Goal: Use online tool/utility: Utilize a website feature to perform a specific function

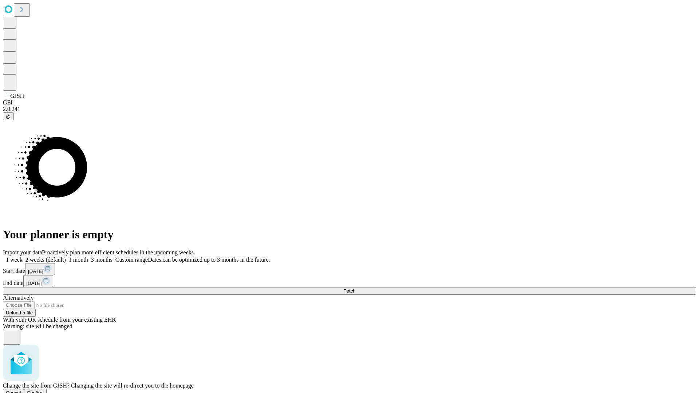
click at [44, 390] on span "Confirm" at bounding box center [35, 392] width 17 height 5
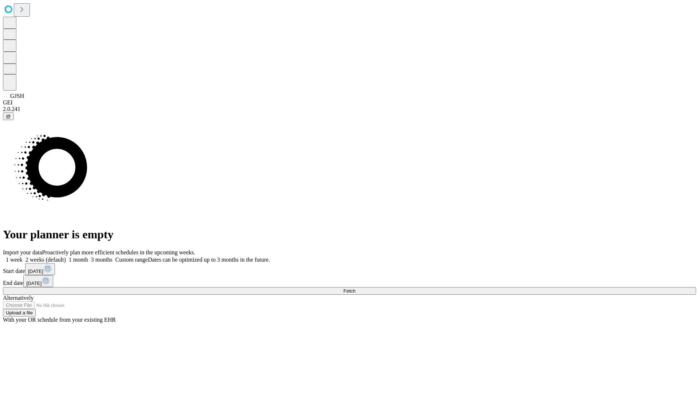
click at [23, 257] on label "1 week" at bounding box center [13, 260] width 20 height 6
click at [355, 288] on span "Fetch" at bounding box center [349, 290] width 12 height 5
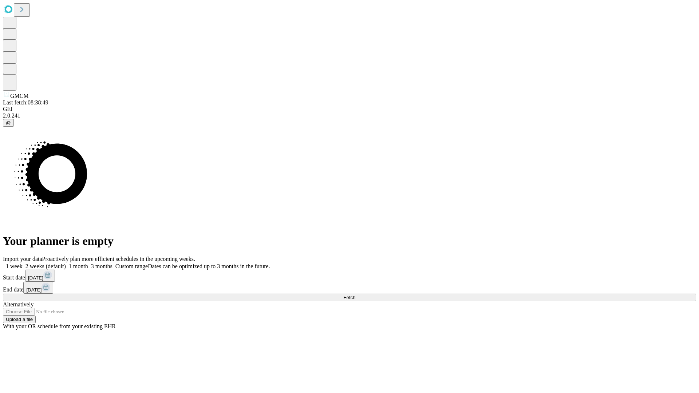
click at [23, 263] on label "1 week" at bounding box center [13, 266] width 20 height 6
click at [355, 295] on span "Fetch" at bounding box center [349, 297] width 12 height 5
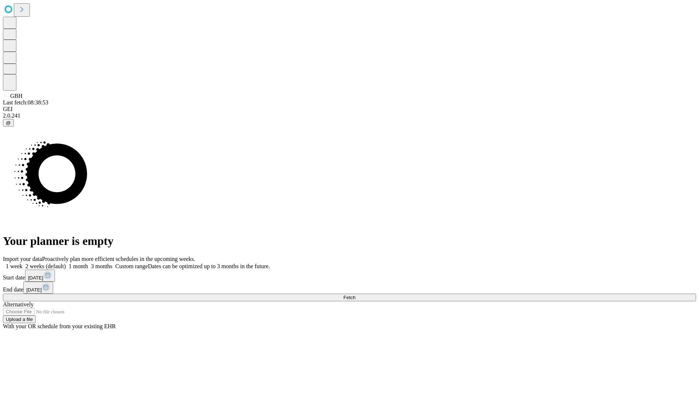
click at [23, 263] on label "1 week" at bounding box center [13, 266] width 20 height 6
click at [355, 295] on span "Fetch" at bounding box center [349, 297] width 12 height 5
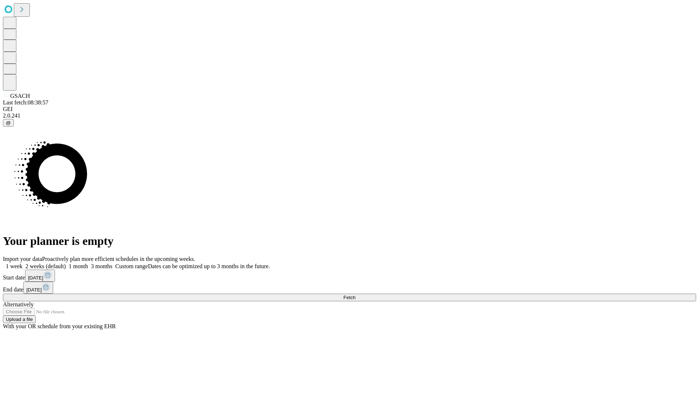
click at [23, 263] on label "1 week" at bounding box center [13, 266] width 20 height 6
click at [355, 295] on span "Fetch" at bounding box center [349, 297] width 12 height 5
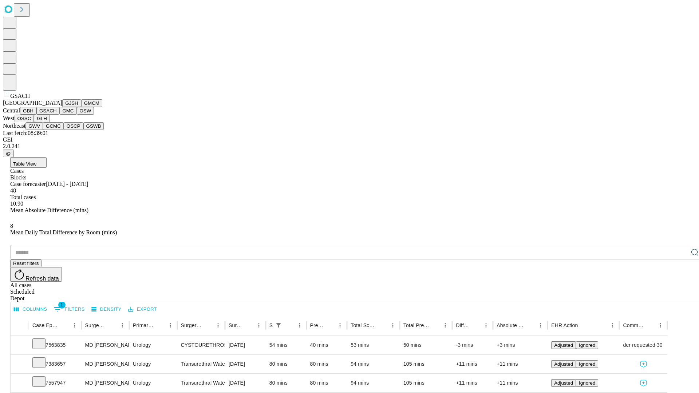
click at [59, 115] on button "GMC" at bounding box center [67, 111] width 17 height 8
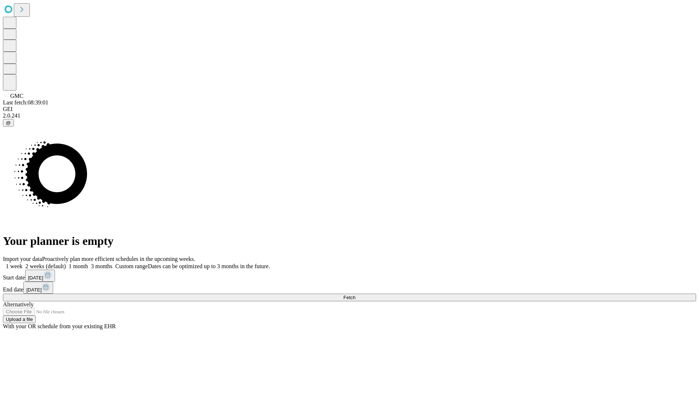
click at [355, 295] on span "Fetch" at bounding box center [349, 297] width 12 height 5
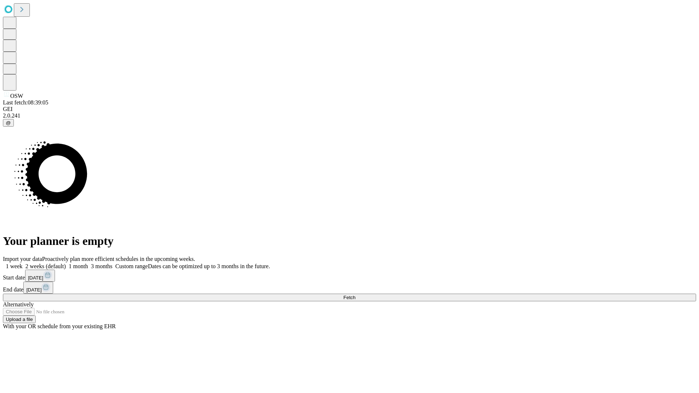
click at [23, 263] on label "1 week" at bounding box center [13, 266] width 20 height 6
click at [355, 295] on span "Fetch" at bounding box center [349, 297] width 12 height 5
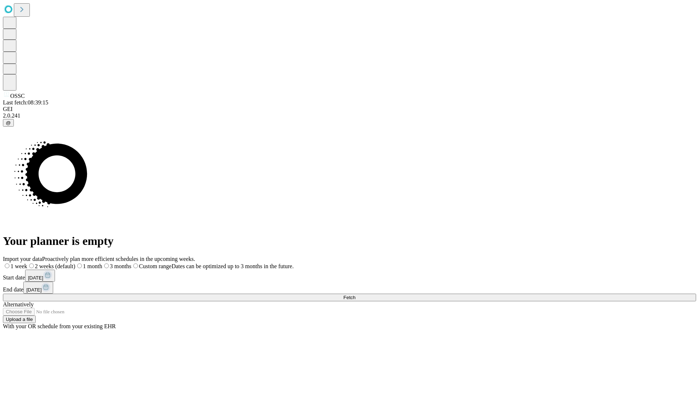
click at [27, 263] on label "1 week" at bounding box center [15, 266] width 24 height 6
click at [355, 295] on span "Fetch" at bounding box center [349, 297] width 12 height 5
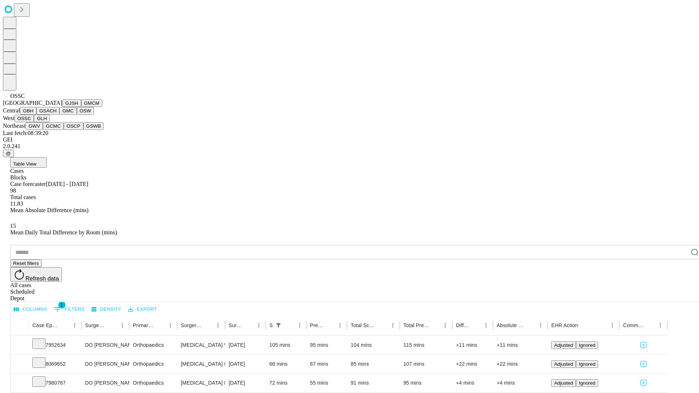
click at [50, 122] on button "GLH" at bounding box center [42, 119] width 16 height 8
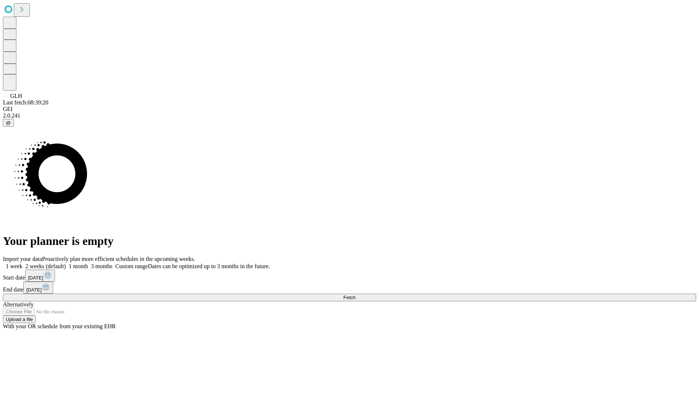
click at [355, 295] on span "Fetch" at bounding box center [349, 297] width 12 height 5
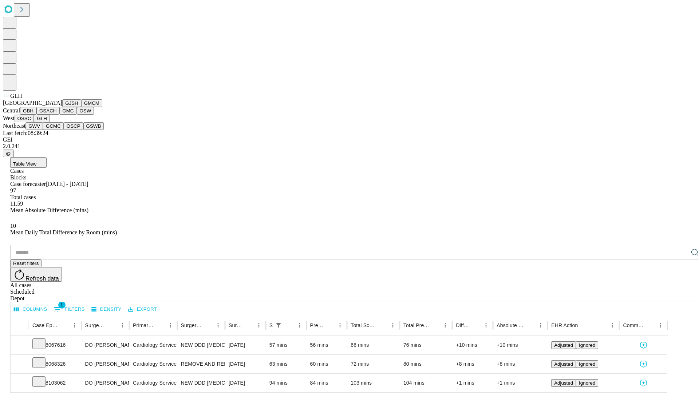
click at [43, 130] on button "GWV" at bounding box center [33, 126] width 17 height 8
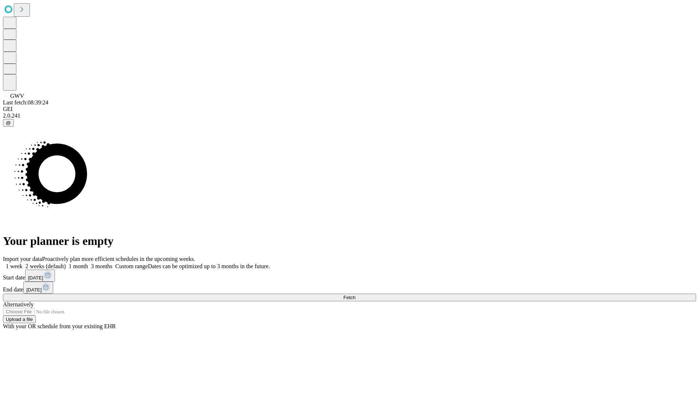
click at [23, 263] on label "1 week" at bounding box center [13, 266] width 20 height 6
click at [355, 295] on span "Fetch" at bounding box center [349, 297] width 12 height 5
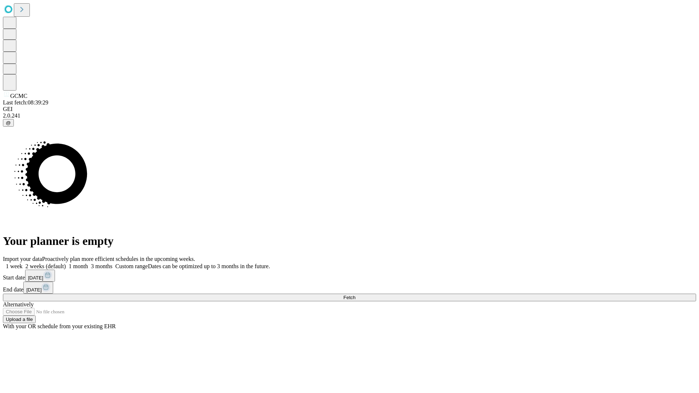
click at [23, 263] on label "1 week" at bounding box center [13, 266] width 20 height 6
click at [355, 295] on span "Fetch" at bounding box center [349, 297] width 12 height 5
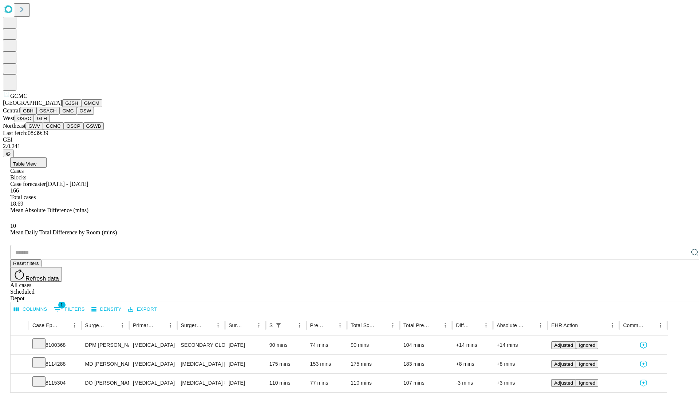
click at [64, 130] on button "OSCP" at bounding box center [74, 126] width 20 height 8
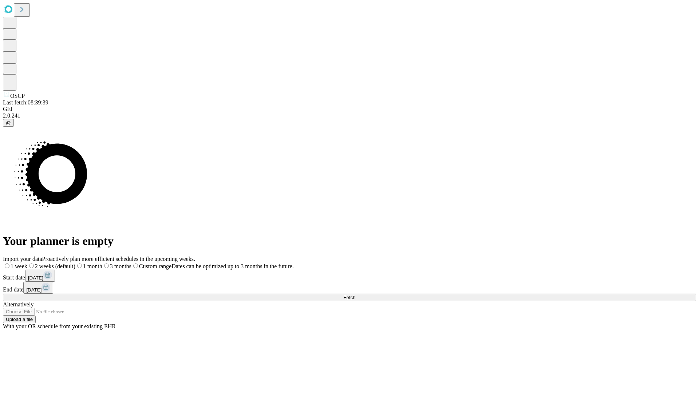
click at [27, 263] on label "1 week" at bounding box center [15, 266] width 24 height 6
click at [355, 295] on span "Fetch" at bounding box center [349, 297] width 12 height 5
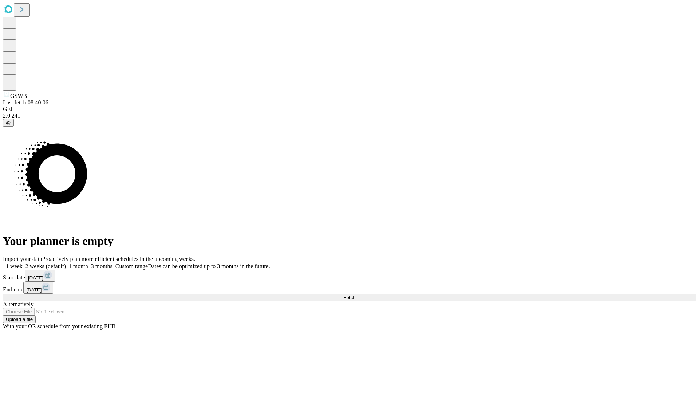
click at [23, 263] on label "1 week" at bounding box center [13, 266] width 20 height 6
click at [355, 295] on span "Fetch" at bounding box center [349, 297] width 12 height 5
